Goal: Task Accomplishment & Management: Manage account settings

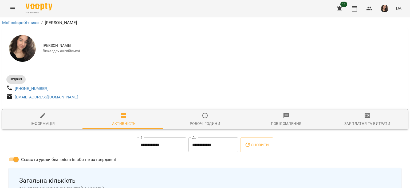
drag, startPoint x: 8, startPoint y: 13, endPoint x: 14, endPoint y: 9, distance: 7.3
click at [14, 9] on div "For Business 11 UA" at bounding box center [205, 8] width 410 height 17
click at [14, 9] on icon "Menu" at bounding box center [13, 8] width 6 height 6
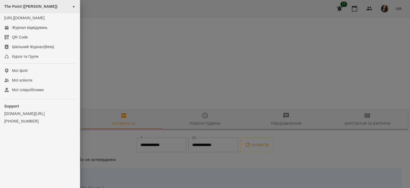
click at [26, 7] on span "The Point ([PERSON_NAME])" at bounding box center [30, 6] width 53 height 4
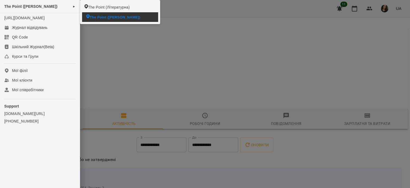
click at [96, 17] on span "The Point ([PERSON_NAME])" at bounding box center [115, 16] width 50 height 5
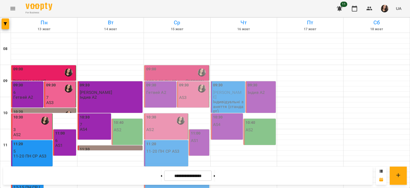
click at [153, 68] on label "09:00" at bounding box center [151, 69] width 10 height 6
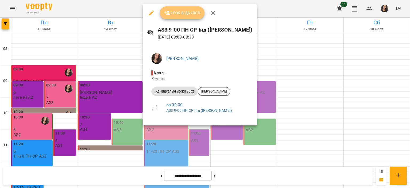
click at [171, 10] on span "Урок відбувся" at bounding box center [182, 13] width 36 height 6
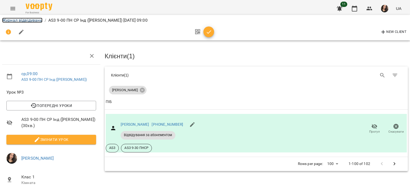
click at [25, 20] on link "Журнал відвідувань" at bounding box center [22, 20] width 40 height 5
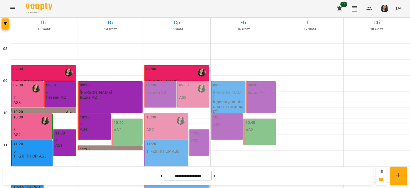
click at [193, 93] on div "09:30" at bounding box center [193, 88] width 29 height 12
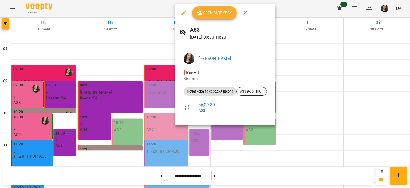
click at [149, 76] on div at bounding box center [205, 94] width 410 height 188
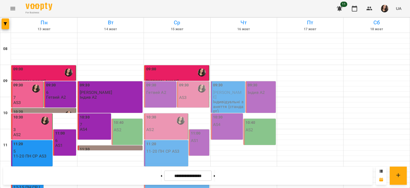
click at [149, 76] on div "09:00" at bounding box center [151, 72] width 10 height 12
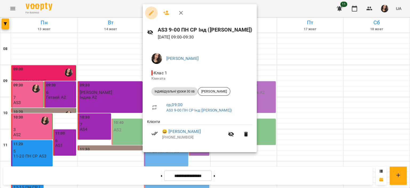
click at [153, 13] on icon "button" at bounding box center [151, 13] width 6 height 6
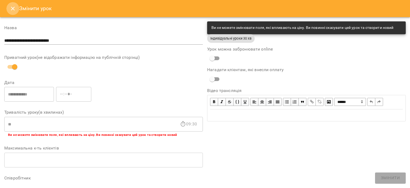
click at [13, 9] on icon "Close" at bounding box center [13, 9] width 4 height 4
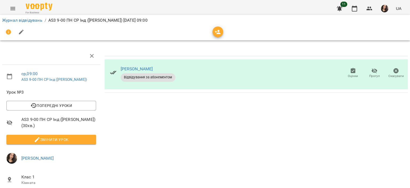
click at [354, 69] on span "Оцінки" at bounding box center [352, 73] width 15 height 11
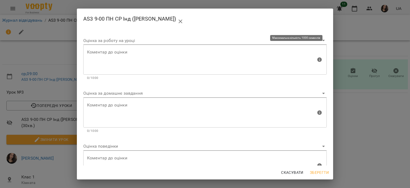
click at [166, 58] on textarea at bounding box center [201, 60] width 229 height 20
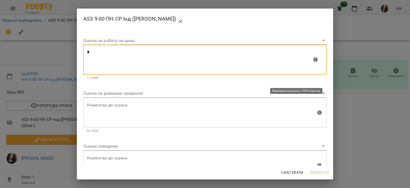
type textarea "*"
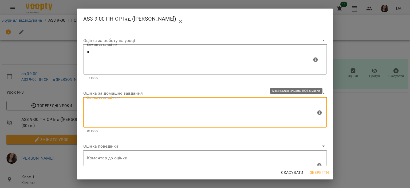
click at [105, 121] on textarea at bounding box center [201, 112] width 229 height 20
type textarea "*"
click at [320, 175] on span "Зберегти" at bounding box center [319, 172] width 19 height 6
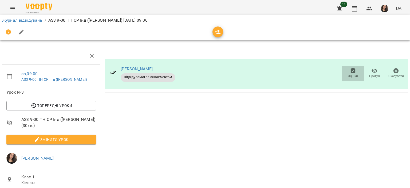
click at [352, 70] on span "Оцінки" at bounding box center [352, 73] width 15 height 11
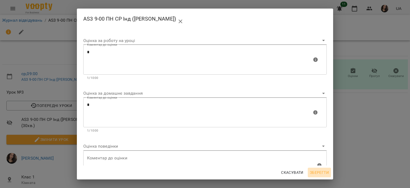
click at [316, 171] on span "Зберегти" at bounding box center [319, 172] width 19 height 6
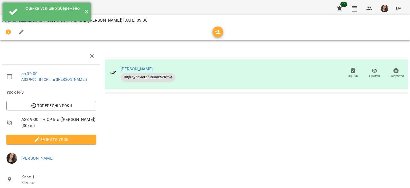
click at [85, 16] on button "✕" at bounding box center [86, 12] width 9 height 19
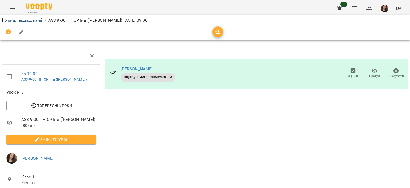
click at [25, 20] on link "Журнал відвідувань" at bounding box center [22, 20] width 40 height 5
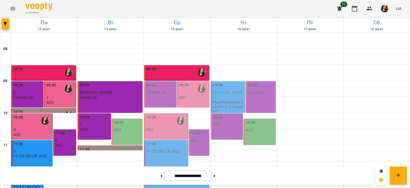
click at [190, 90] on div "09:30" at bounding box center [193, 88] width 29 height 12
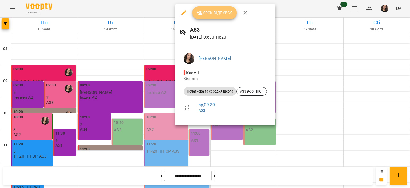
click at [210, 13] on span "Урок відбувся" at bounding box center [214, 13] width 36 height 6
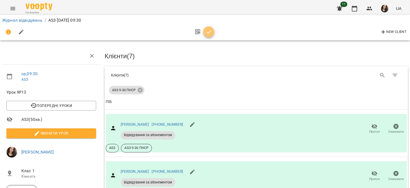
click at [208, 33] on icon "button" at bounding box center [209, 31] width 5 height 3
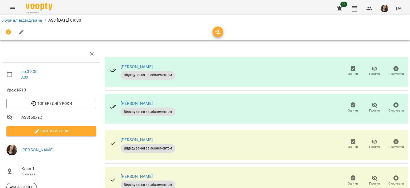
scroll to position [29, 0]
click at [350, 102] on icon "button" at bounding box center [352, 104] width 5 height 5
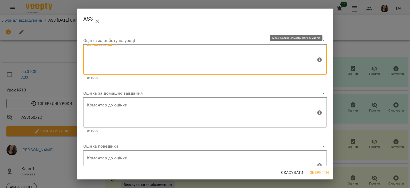
click at [135, 52] on textarea at bounding box center [201, 60] width 229 height 20
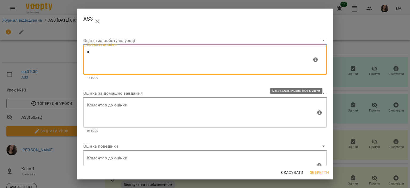
type textarea "*"
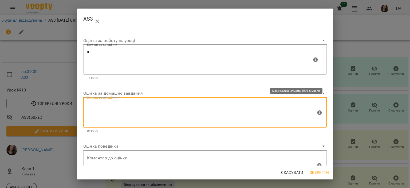
click at [106, 110] on textarea at bounding box center [201, 112] width 229 height 20
type textarea "*"
click at [315, 174] on span "Зберегти" at bounding box center [319, 172] width 19 height 6
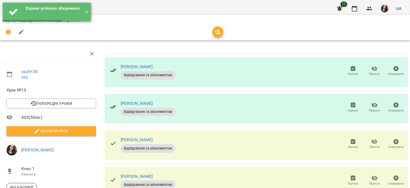
scroll to position [0, 0]
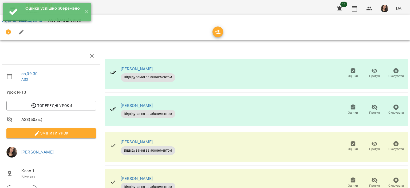
click at [351, 72] on icon "button" at bounding box center [352, 70] width 5 height 5
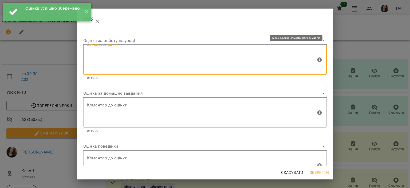
click at [170, 62] on textarea at bounding box center [201, 60] width 229 height 20
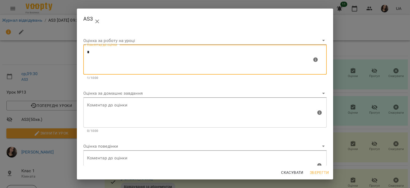
type textarea "*"
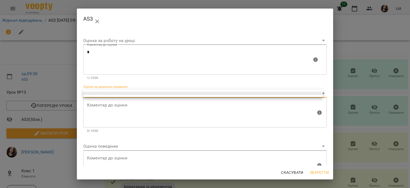
drag, startPoint x: 140, startPoint y: 96, endPoint x: 132, endPoint y: 103, distance: 10.6
click at [132, 103] on body "For Business 11 UA Журнал відвідувань / AS3 [DATE] 09:30 ср , 09:30 AS3 Урок №1…" at bounding box center [205, 156] width 410 height 313
click at [132, 103] on div at bounding box center [205, 94] width 410 height 188
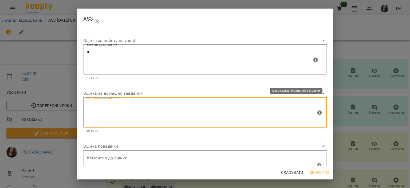
click at [121, 106] on textarea at bounding box center [201, 112] width 229 height 20
type textarea "*"
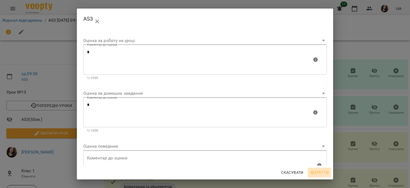
click at [323, 169] on span "Зберегти" at bounding box center [319, 172] width 19 height 6
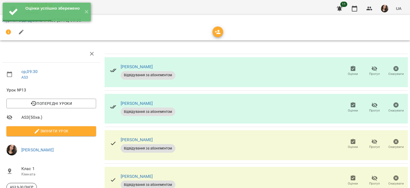
scroll to position [30, 0]
click at [345, 138] on span "Оцінки" at bounding box center [352, 143] width 15 height 11
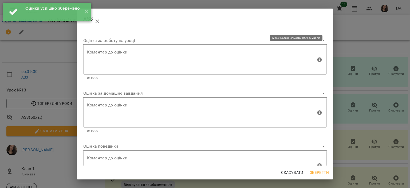
click at [152, 73] on div "Коментар до оцінки" at bounding box center [204, 60] width 243 height 30
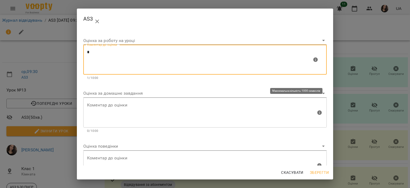
type textarea "*"
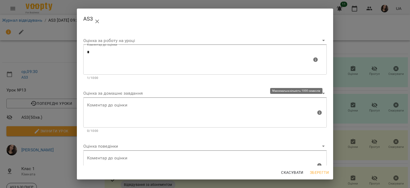
click at [120, 102] on div "Коментар до оцінки" at bounding box center [204, 112] width 243 height 30
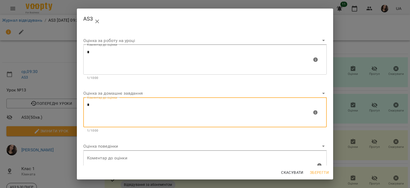
type textarea "*"
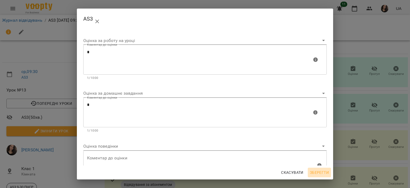
click at [321, 171] on span "Зберегти" at bounding box center [319, 172] width 19 height 6
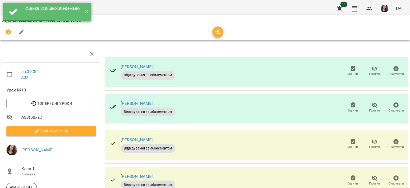
scroll to position [80, 0]
click at [350, 175] on icon "button" at bounding box center [353, 178] width 6 height 6
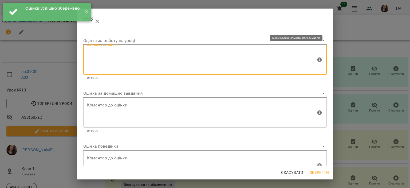
click at [159, 60] on textarea at bounding box center [201, 60] width 229 height 20
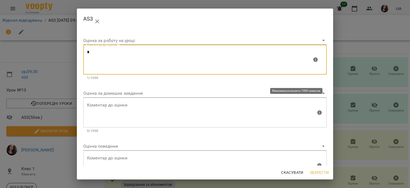
type textarea "*"
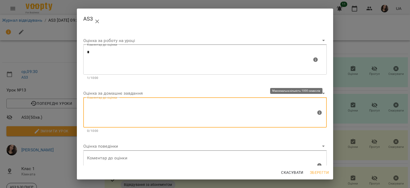
click at [104, 111] on textarea at bounding box center [201, 112] width 229 height 20
type textarea "*"
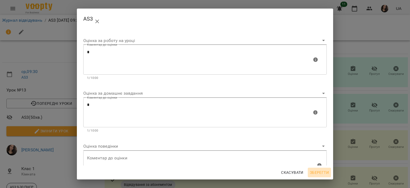
click at [321, 171] on span "Зберегти" at bounding box center [319, 172] width 19 height 6
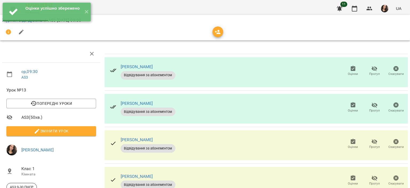
scroll to position [117, 0]
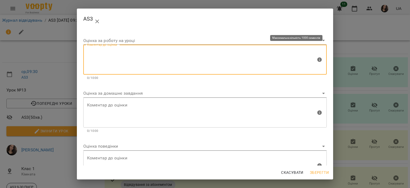
click at [192, 68] on textarea at bounding box center [201, 60] width 229 height 20
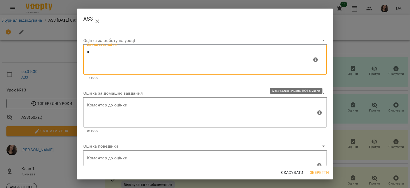
type textarea "*"
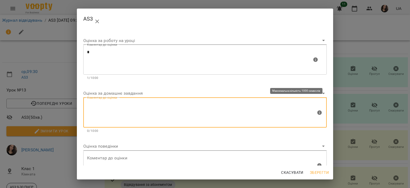
click at [116, 116] on textarea at bounding box center [201, 112] width 229 height 20
type textarea "*"
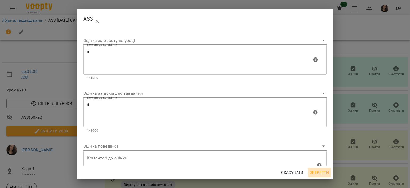
click at [319, 172] on span "Зберегти" at bounding box center [319, 172] width 19 height 6
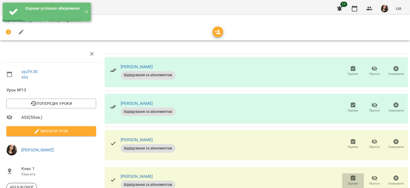
click at [348, 181] on span "Оцінки" at bounding box center [353, 183] width 10 height 5
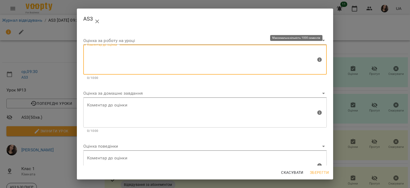
click at [148, 58] on textarea at bounding box center [201, 60] width 229 height 20
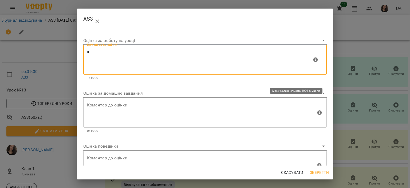
type textarea "*"
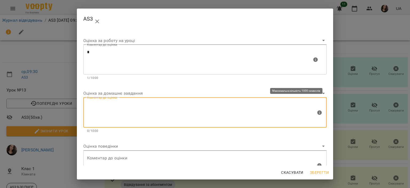
click at [101, 107] on textarea at bounding box center [201, 112] width 229 height 20
type textarea "*"
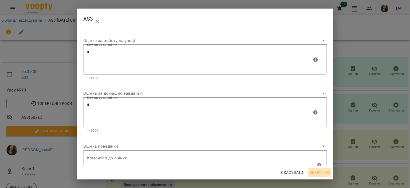
click at [319, 173] on span "Зберегти" at bounding box center [319, 172] width 19 height 6
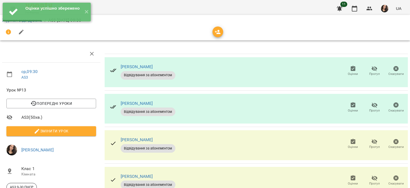
scroll to position [131, 0]
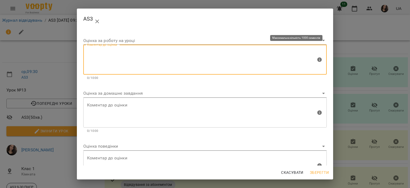
click at [139, 54] on textarea at bounding box center [201, 60] width 229 height 20
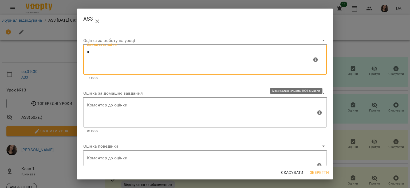
type textarea "*"
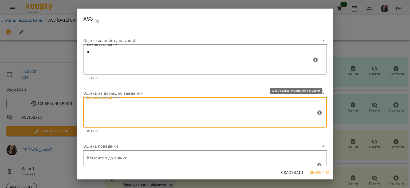
click at [100, 110] on textarea at bounding box center [201, 112] width 229 height 20
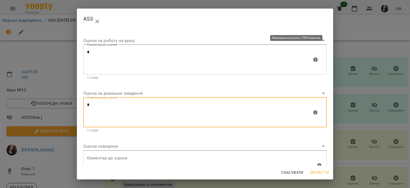
type textarea "*"
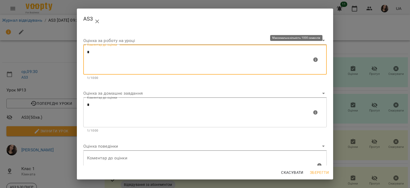
click at [104, 56] on textarea "*" at bounding box center [199, 60] width 225 height 20
type textarea "*"
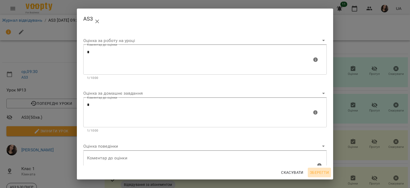
click at [323, 171] on span "Зберегти" at bounding box center [319, 172] width 19 height 6
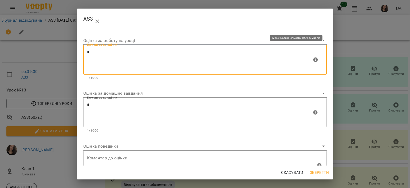
click at [117, 62] on textarea "*" at bounding box center [199, 60] width 225 height 20
type textarea "**********"
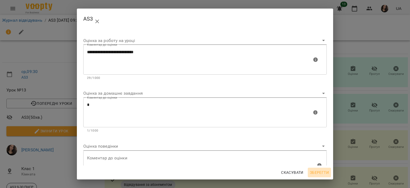
click at [317, 168] on button "Зберегти" at bounding box center [319, 172] width 23 height 10
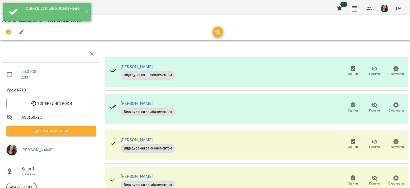
scroll to position [93, 0]
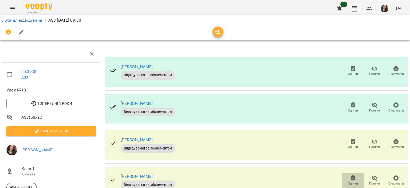
click at [350, 175] on icon "button" at bounding box center [352, 177] width 5 height 5
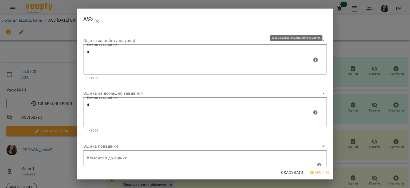
click at [139, 47] on div "* Коментар до оцінки" at bounding box center [204, 60] width 243 height 30
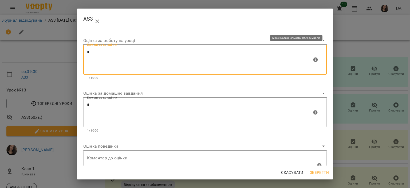
paste textarea "**********"
type textarea "**********"
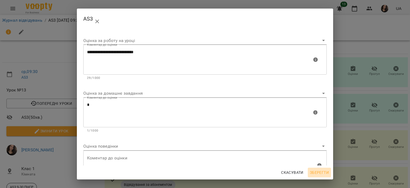
click at [320, 174] on span "Зберегти" at bounding box center [319, 172] width 19 height 6
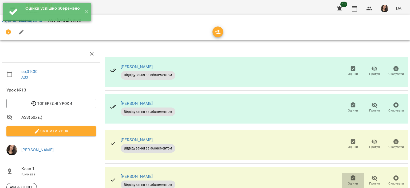
click at [345, 175] on span "Оцінки" at bounding box center [352, 180] width 15 height 11
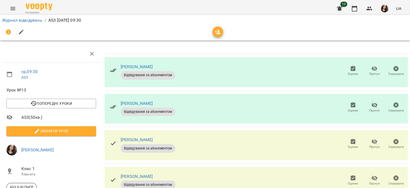
scroll to position [0, 0]
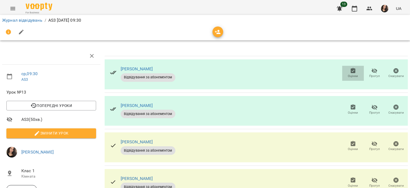
click at [345, 72] on span "Оцінки" at bounding box center [352, 73] width 15 height 11
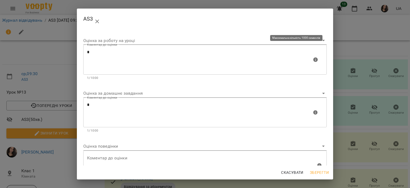
click at [119, 57] on textarea "*" at bounding box center [199, 60] width 225 height 20
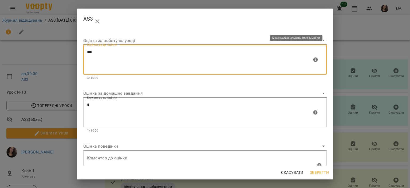
paste textarea "**********"
click at [135, 53] on textarea "**********" at bounding box center [199, 60] width 225 height 20
click at [95, 52] on textarea "**********" at bounding box center [199, 60] width 225 height 20
type textarea "**********"
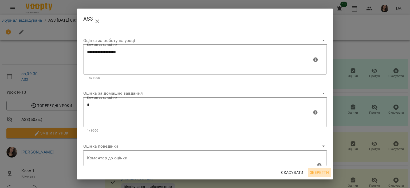
click at [322, 172] on span "Зберегти" at bounding box center [319, 172] width 19 height 6
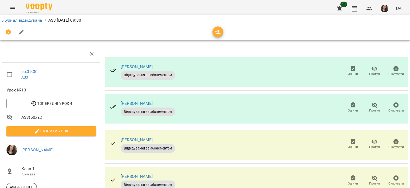
scroll to position [11, 0]
click at [349, 108] on span "Оцінки" at bounding box center [353, 110] width 10 height 5
click at [21, 22] on link "Журнал відвідувань" at bounding box center [22, 20] width 40 height 5
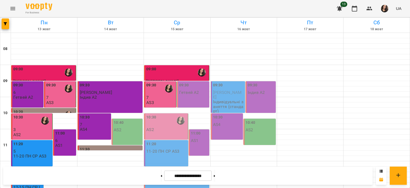
click at [160, 126] on div "10:30" at bounding box center [166, 120] width 40 height 12
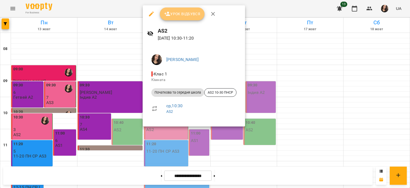
click at [179, 14] on span "Урок відбувся" at bounding box center [182, 14] width 36 height 6
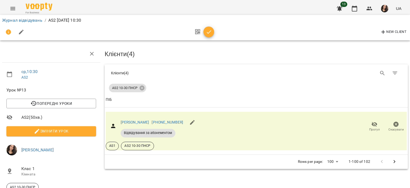
scroll to position [13, 0]
click at [209, 31] on icon "button" at bounding box center [209, 32] width 6 height 6
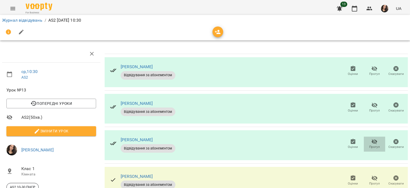
click at [372, 139] on icon "button" at bounding box center [375, 141] width 6 height 5
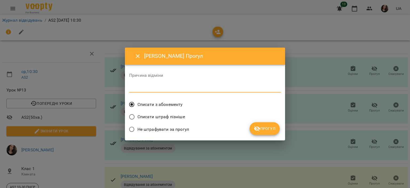
click at [164, 87] on textarea at bounding box center [205, 87] width 152 height 5
type textarea "******"
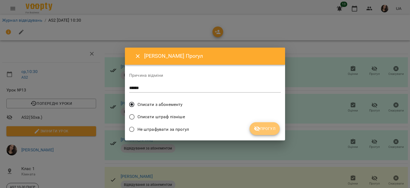
click at [266, 125] on span "Прогул" at bounding box center [265, 128] width 22 height 6
